Goal: Information Seeking & Learning: Learn about a topic

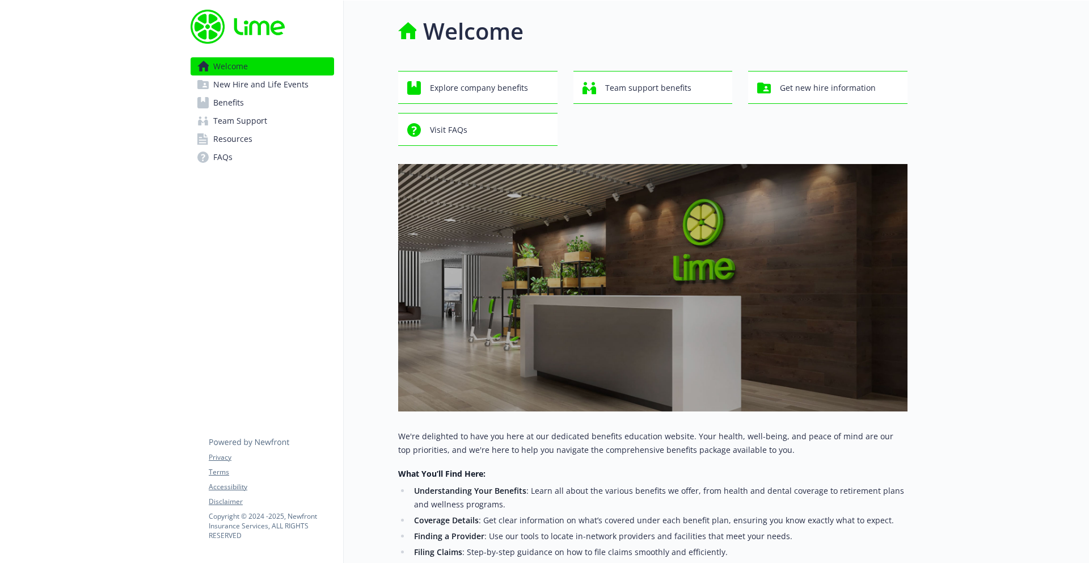
click at [256, 105] on link "Benefits" at bounding box center [263, 103] width 144 height 18
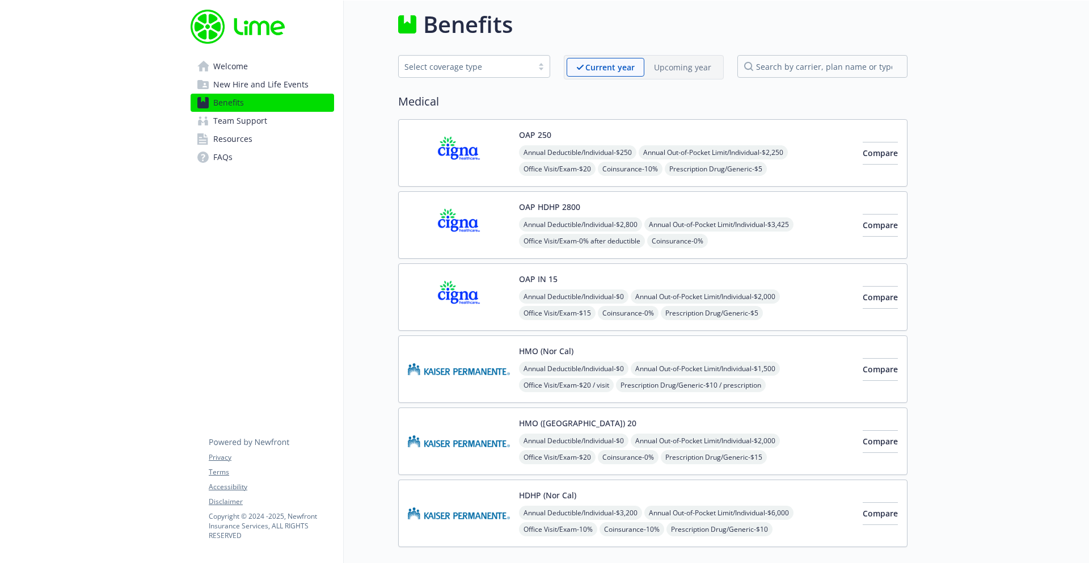
scroll to position [16, 0]
